Goal: Task Accomplishment & Management: Manage account settings

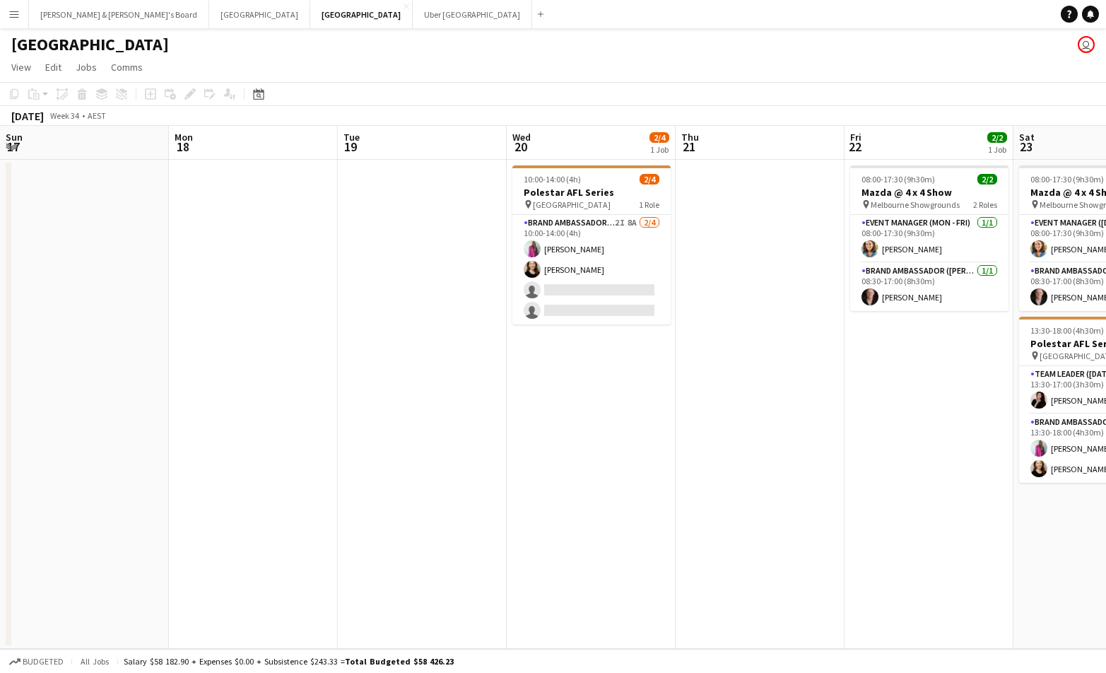
scroll to position [0, 297]
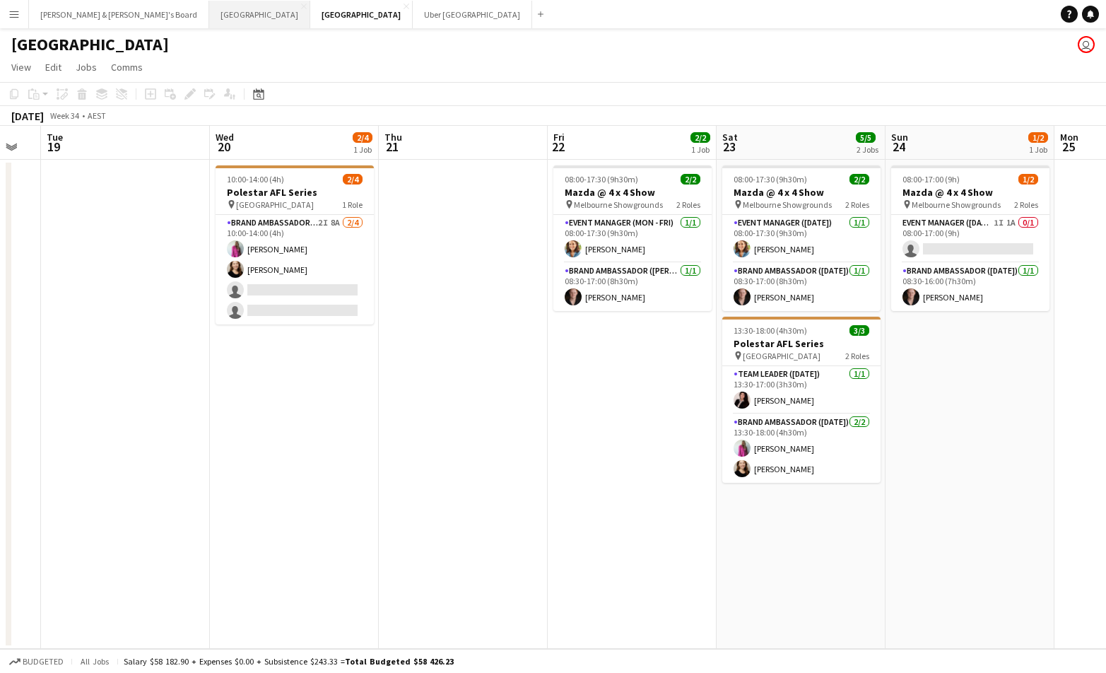
click at [209, 23] on button "Sydney Close" at bounding box center [259, 15] width 101 height 28
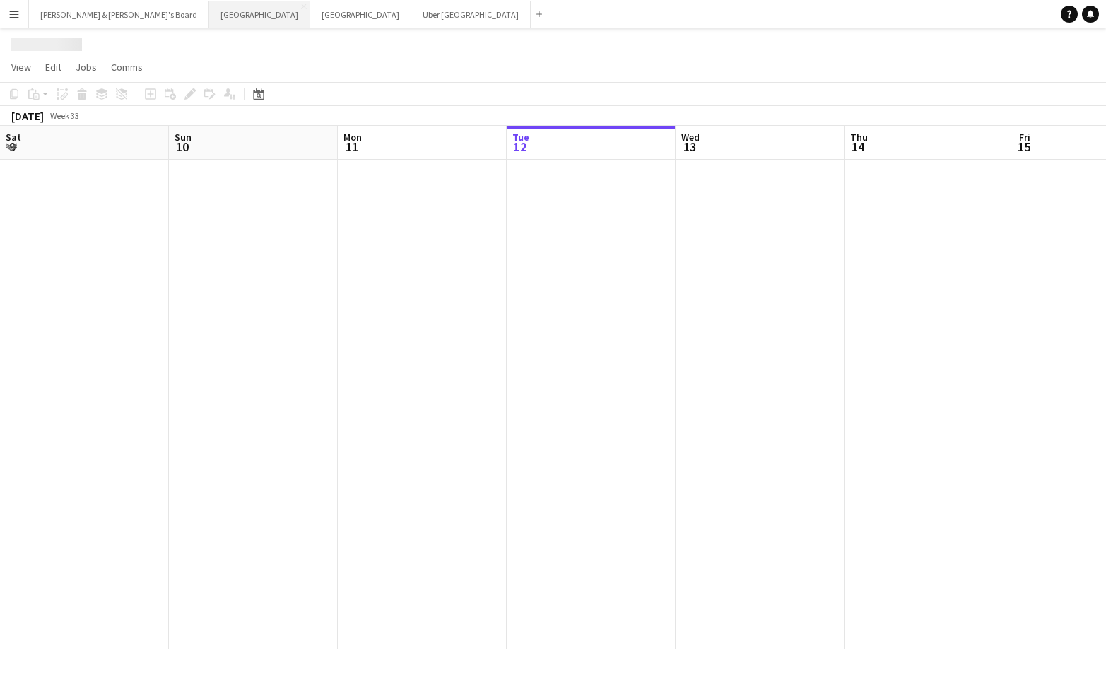
scroll to position [0, 338]
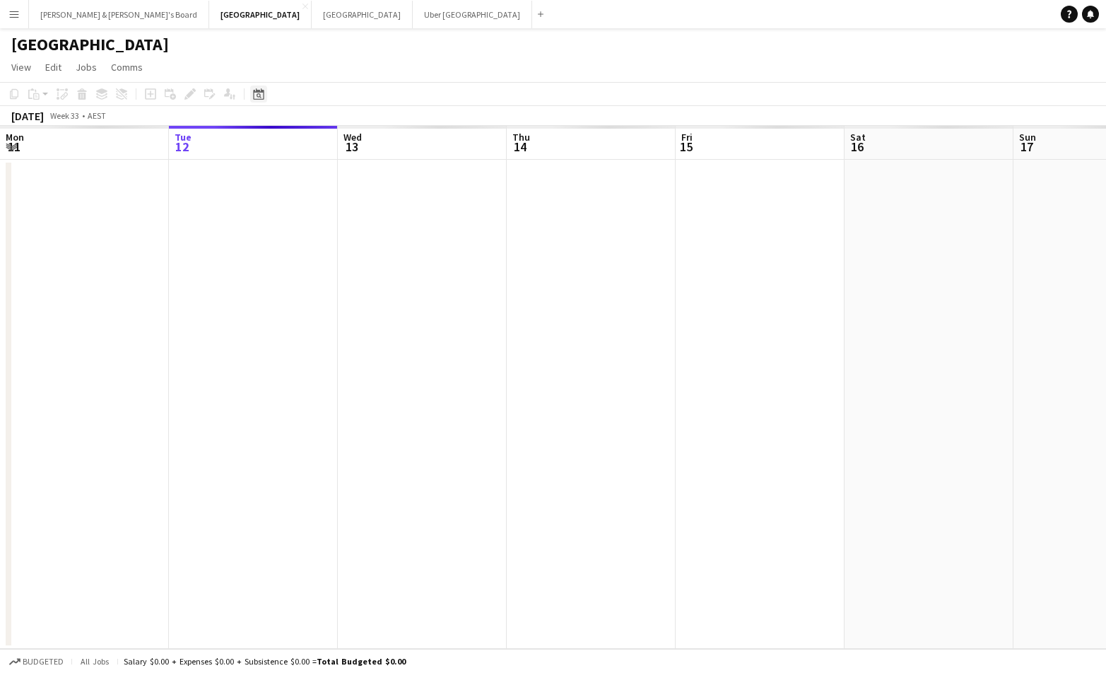
click at [255, 93] on icon at bounding box center [258, 93] width 11 height 11
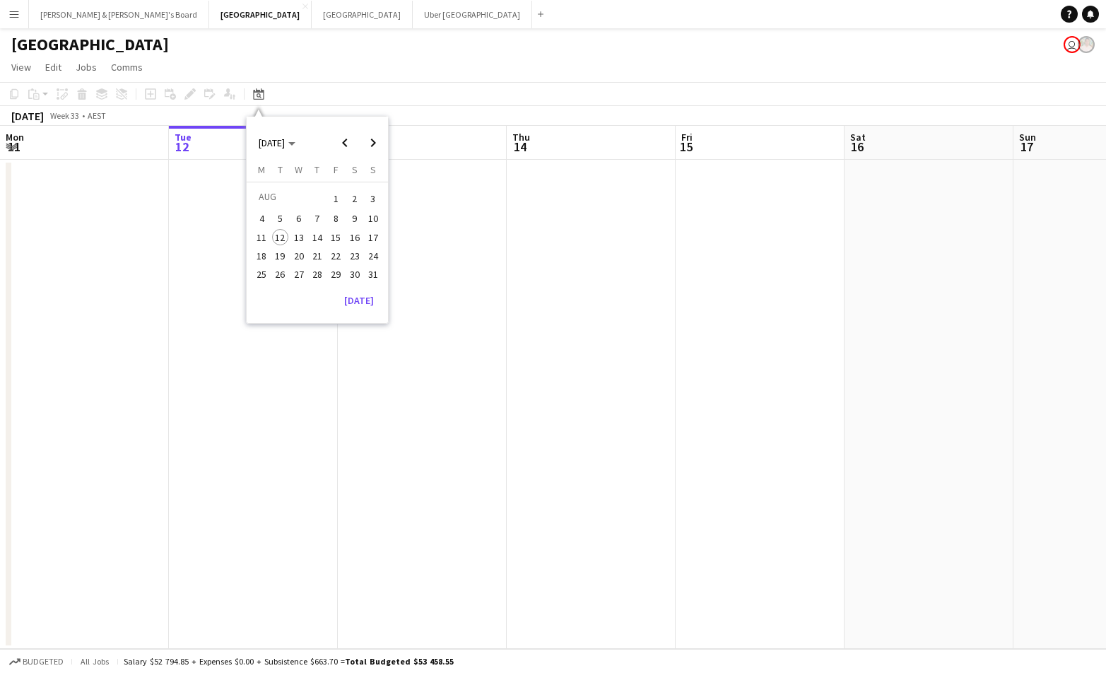
click at [350, 238] on span "16" at bounding box center [354, 237] width 17 height 17
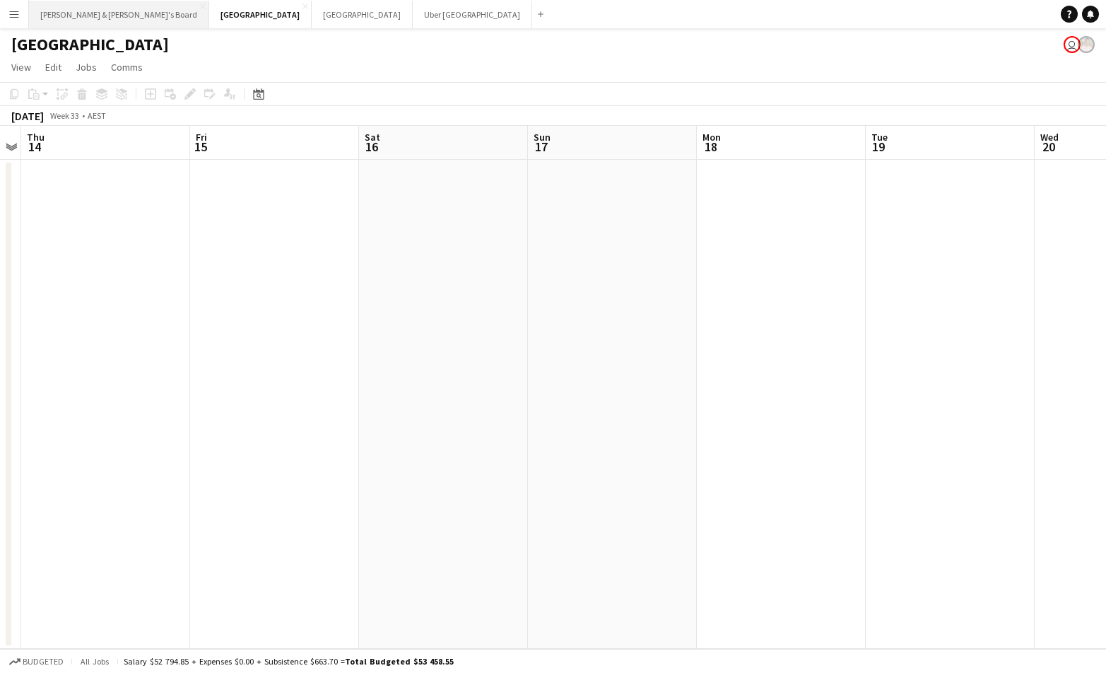
click at [61, 9] on button "[PERSON_NAME] & [PERSON_NAME]'s Board Close" at bounding box center [119, 15] width 180 height 28
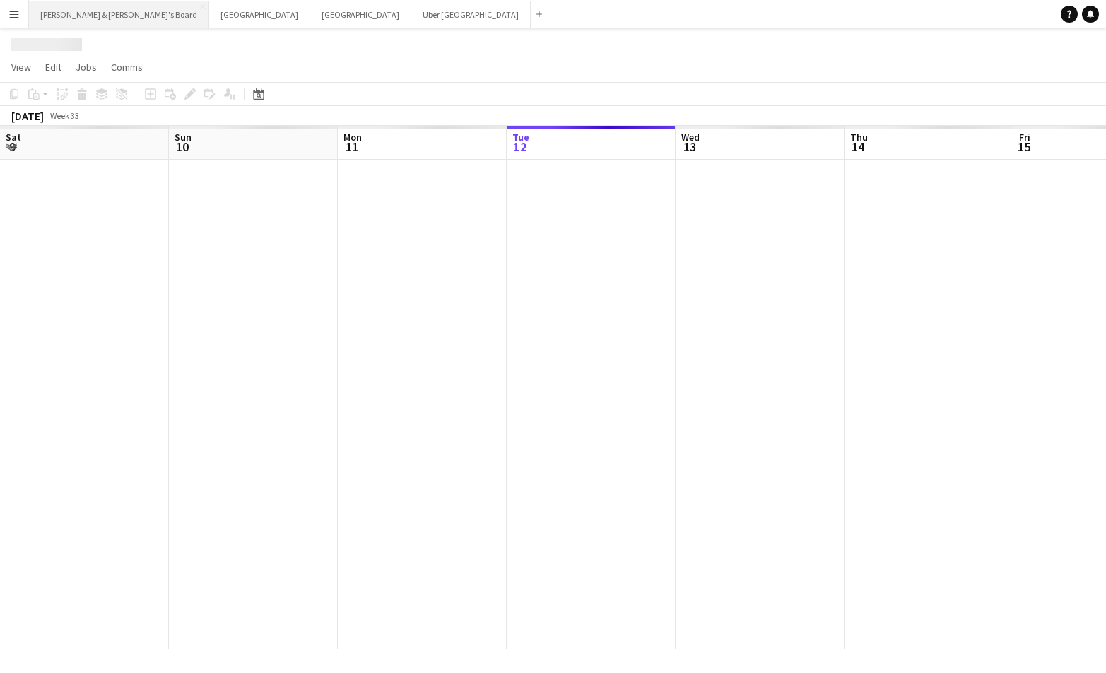
scroll to position [0, 338]
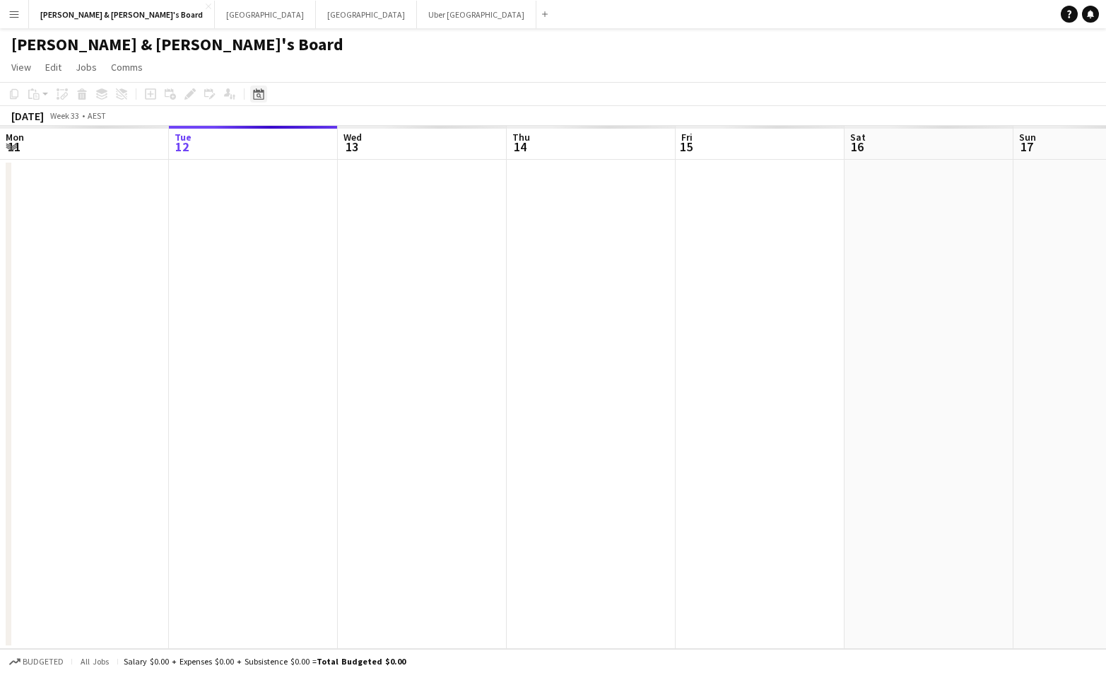
click at [257, 101] on div "Date picker" at bounding box center [258, 93] width 17 height 17
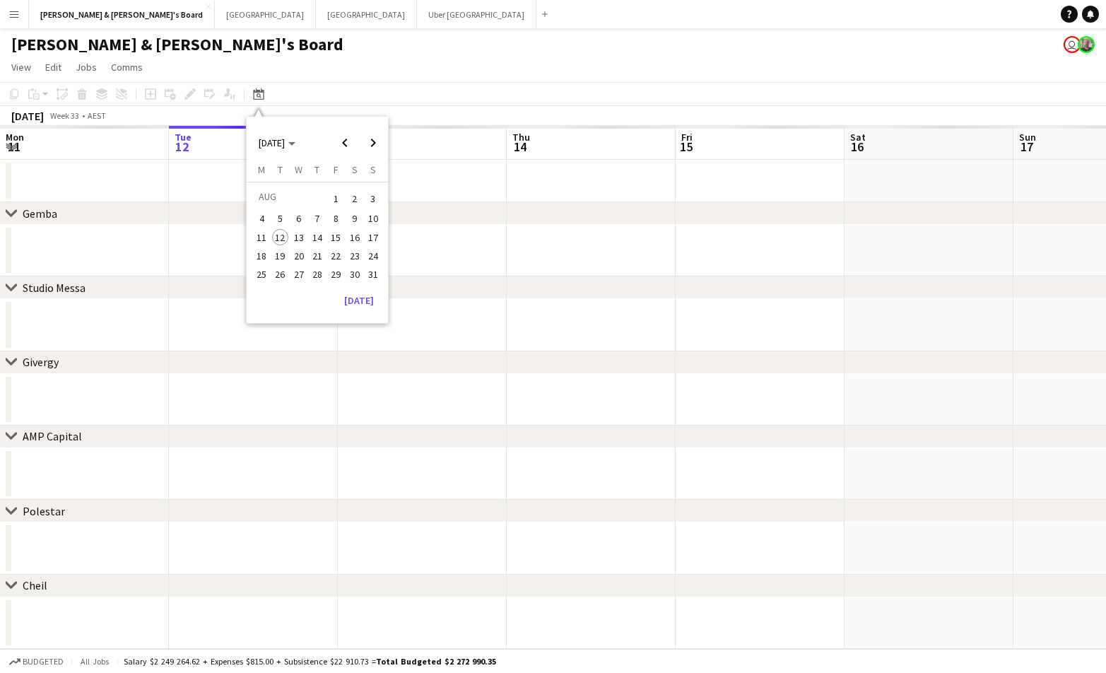
click at [346, 233] on span "16" at bounding box center [354, 237] width 17 height 17
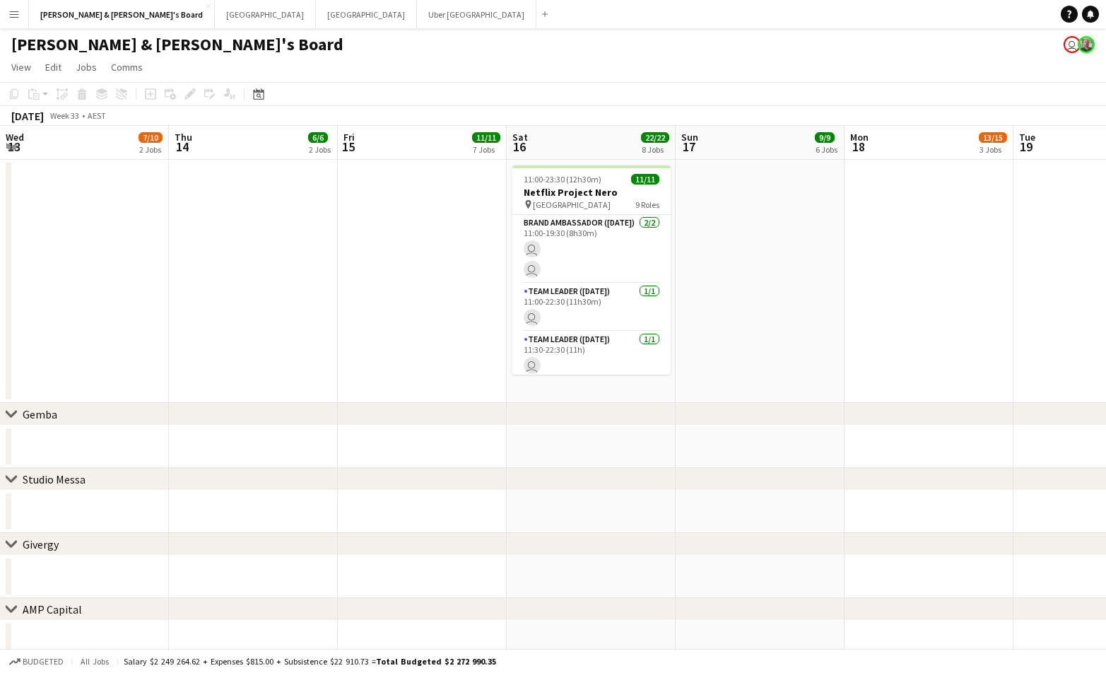
scroll to position [0, 485]
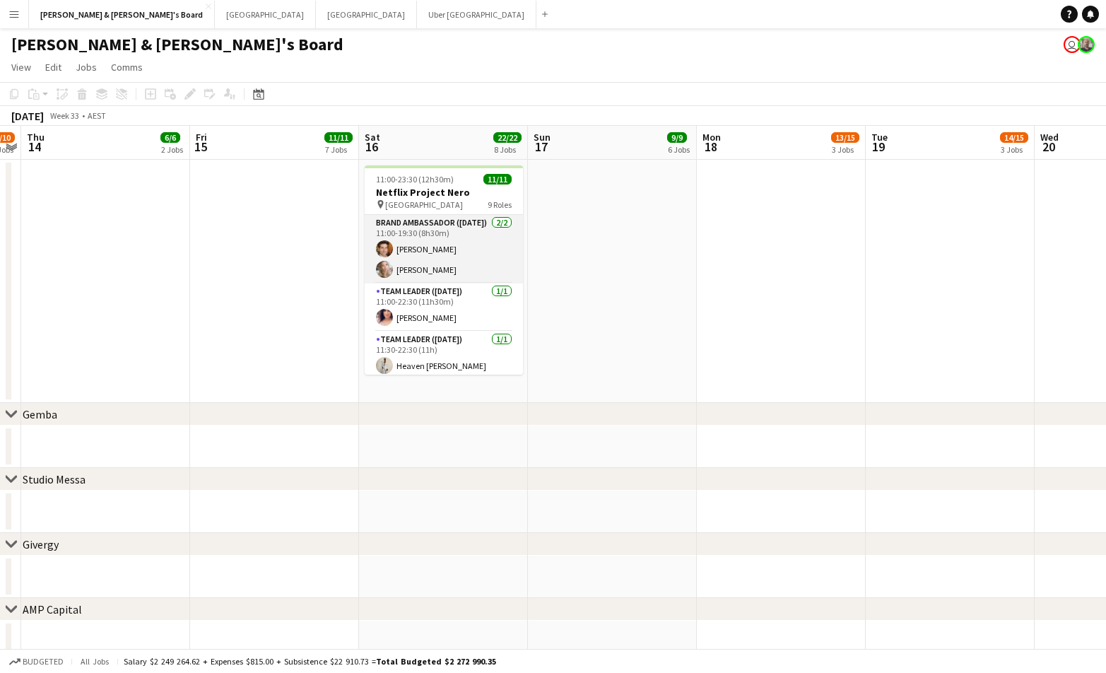
click at [439, 264] on app-card-role "Brand Ambassador ([DATE]) [DATE] 11:00-19:30 (8h30m) [PERSON_NAME] [PERSON_NAME]" at bounding box center [444, 249] width 158 height 69
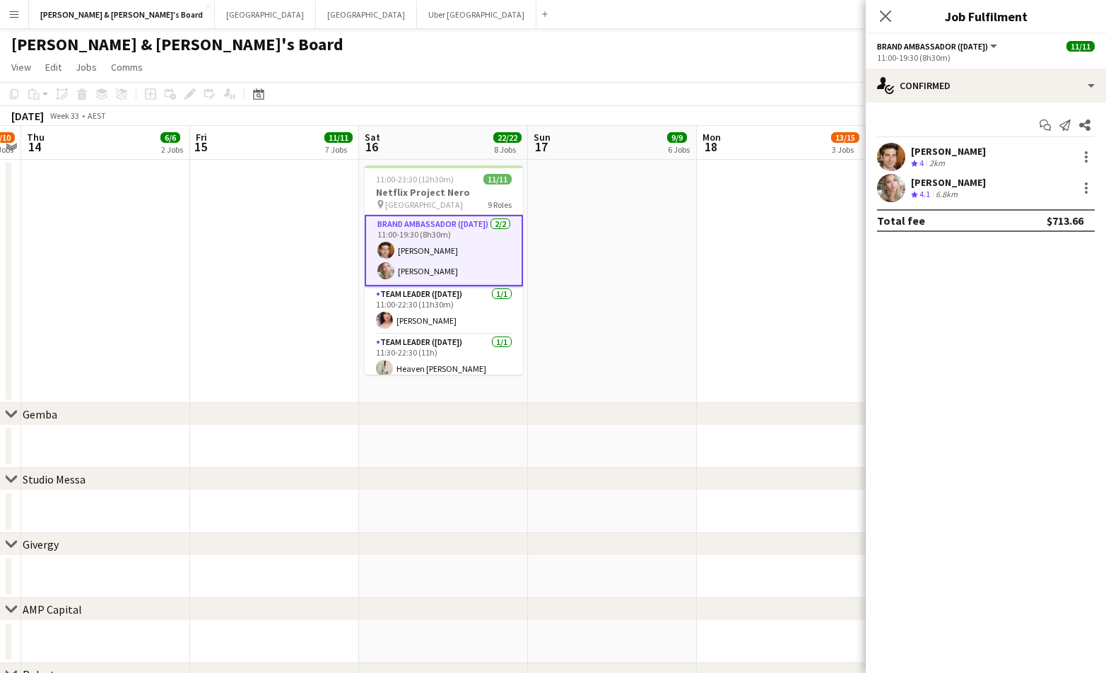
click at [917, 185] on div "[PERSON_NAME]" at bounding box center [948, 182] width 75 height 13
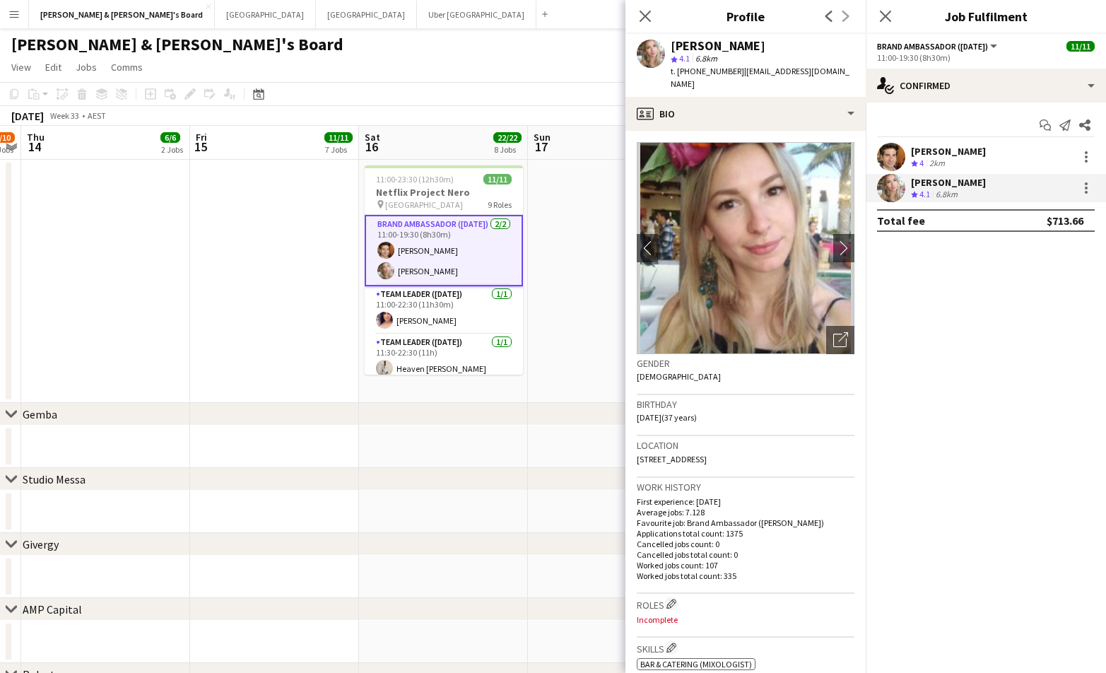
click at [692, 73] on span "t. [PHONE_NUMBER]" at bounding box center [707, 71] width 73 height 11
copy span "61431257957"
